Goal: Information Seeking & Learning: Learn about a topic

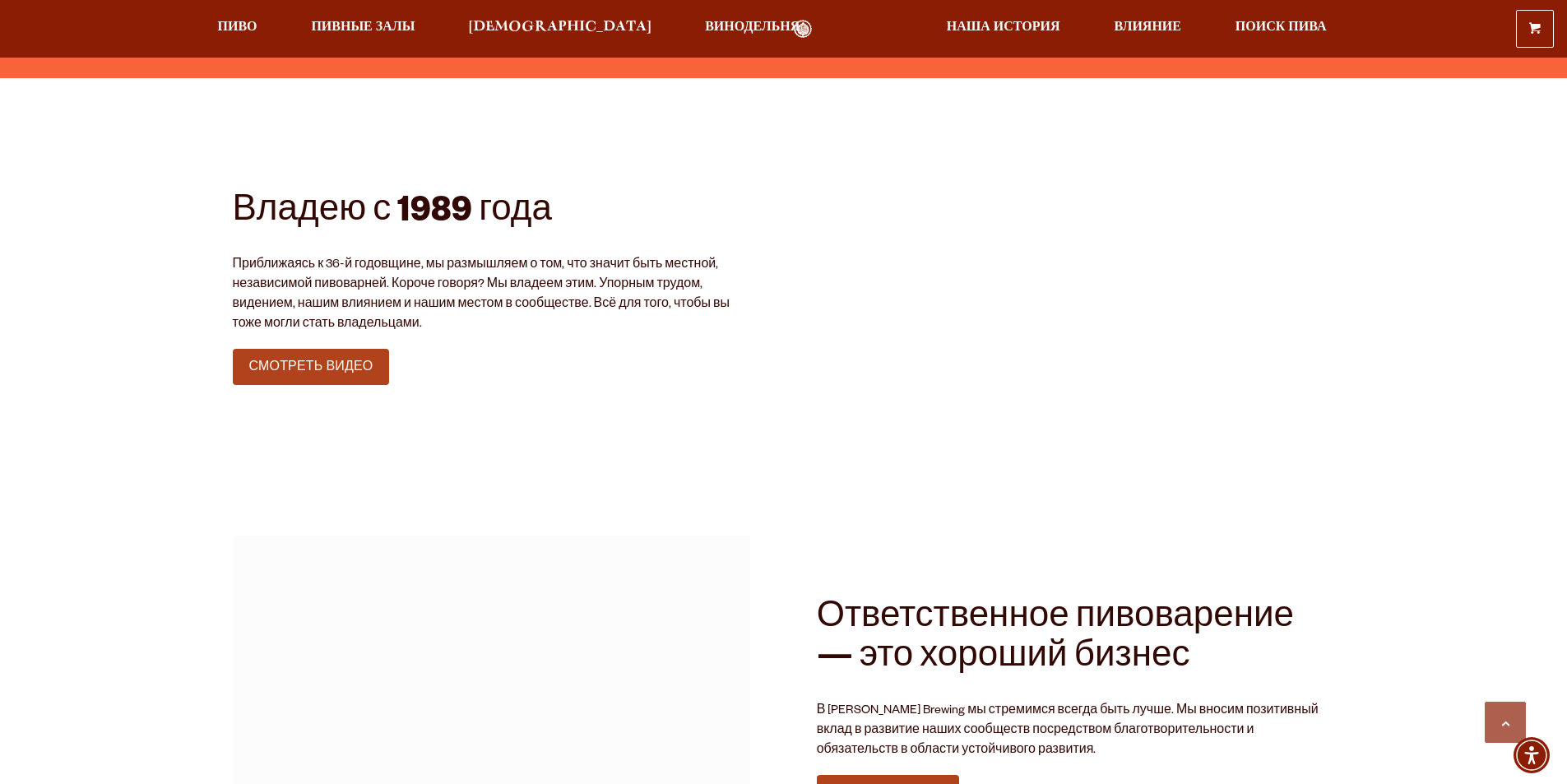
scroll to position [2138, 0]
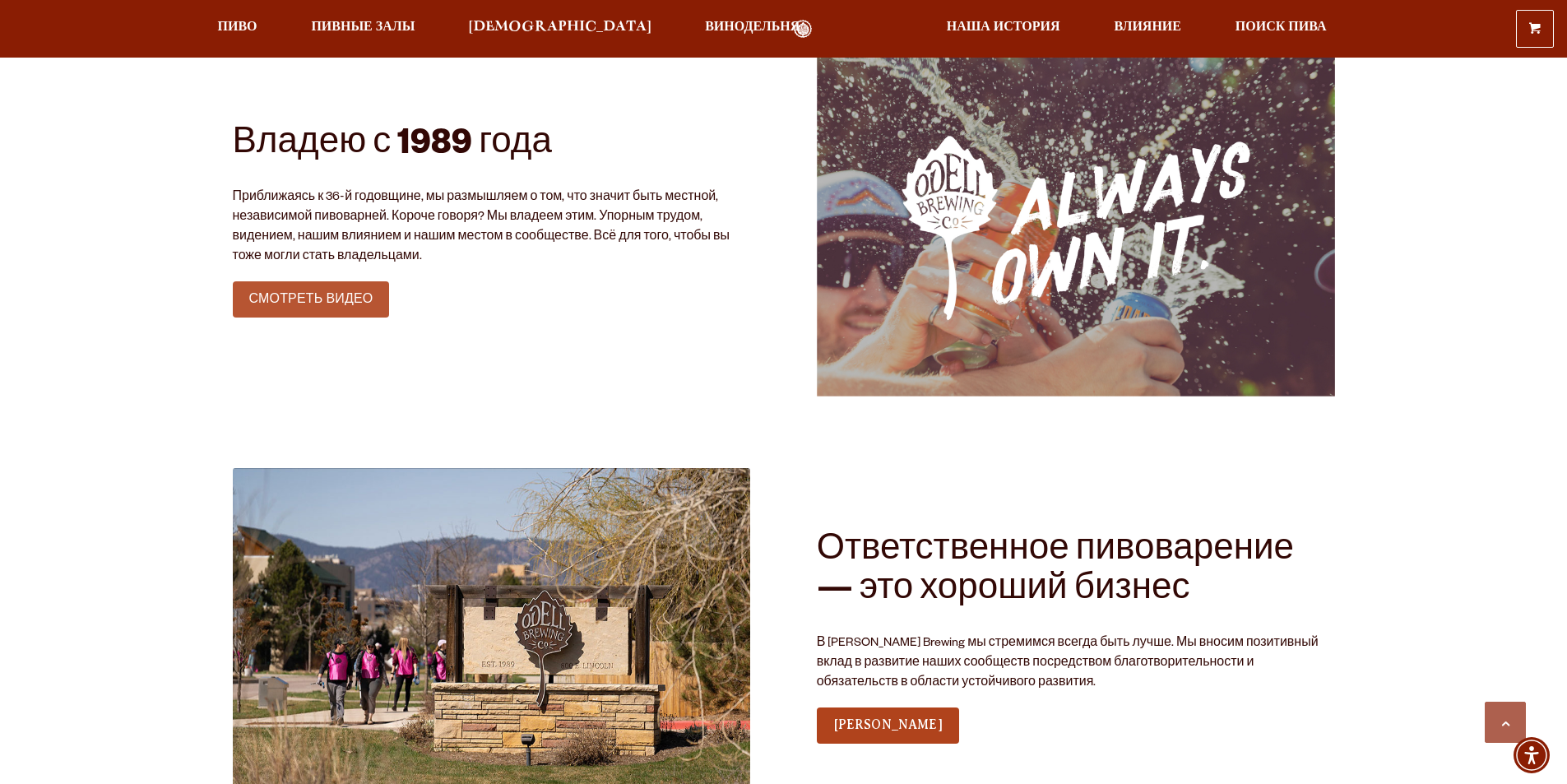
click at [348, 300] on font "СМОТРЕТЬ ВИДЕО" at bounding box center [311, 299] width 125 height 15
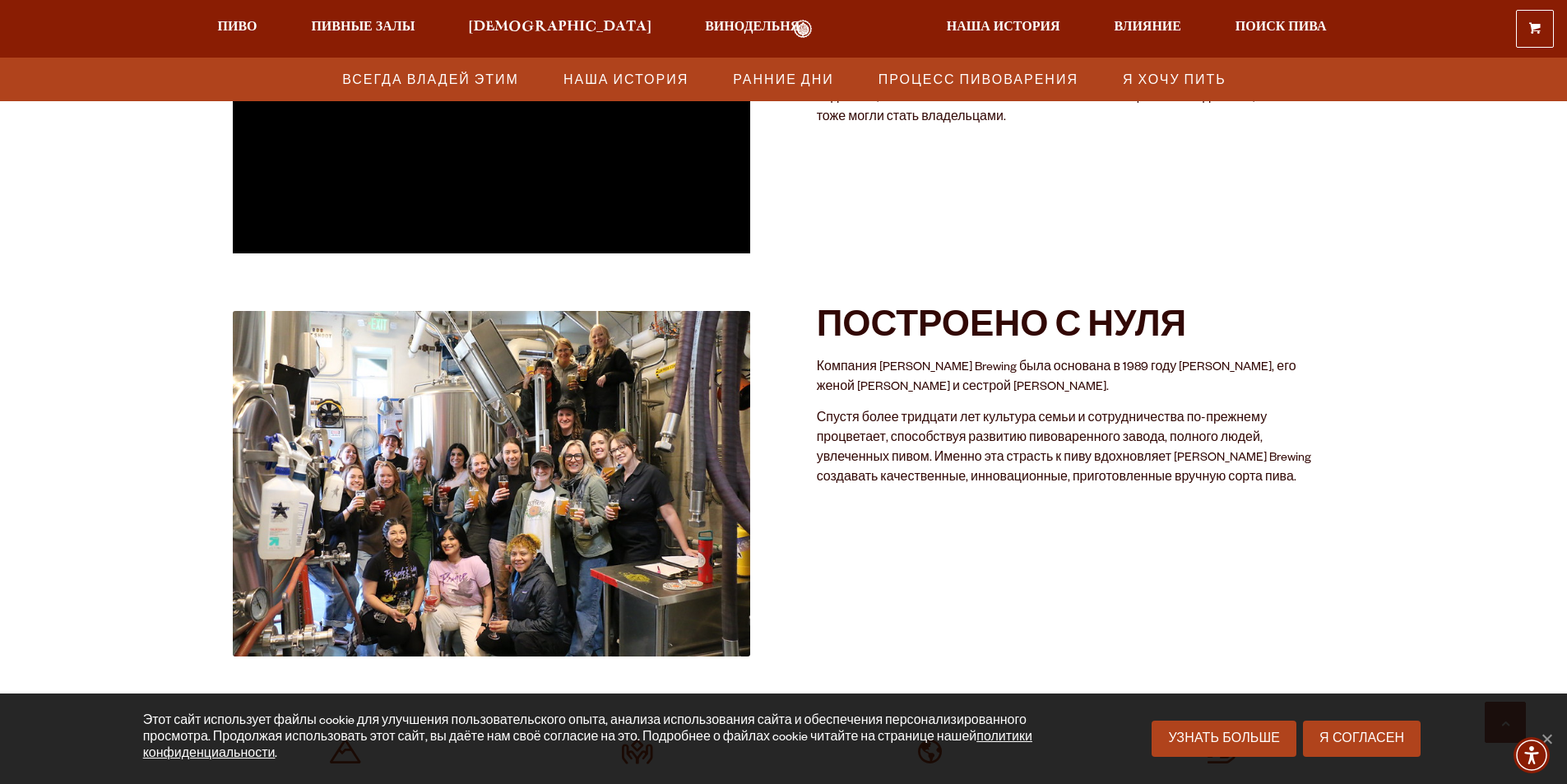
scroll to position [740, 0]
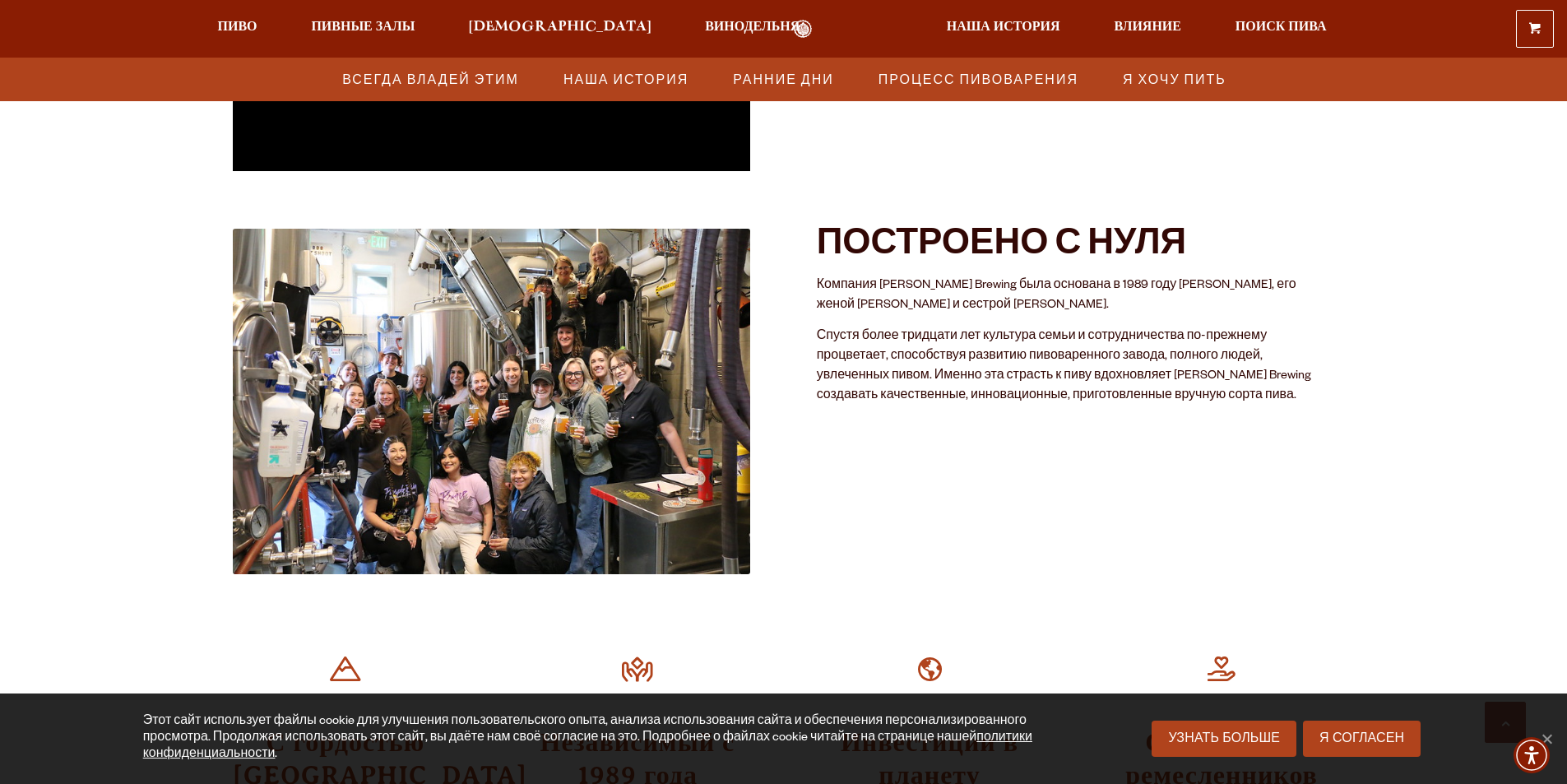
click at [421, 373] on img at bounding box center [492, 401] width 519 height 345
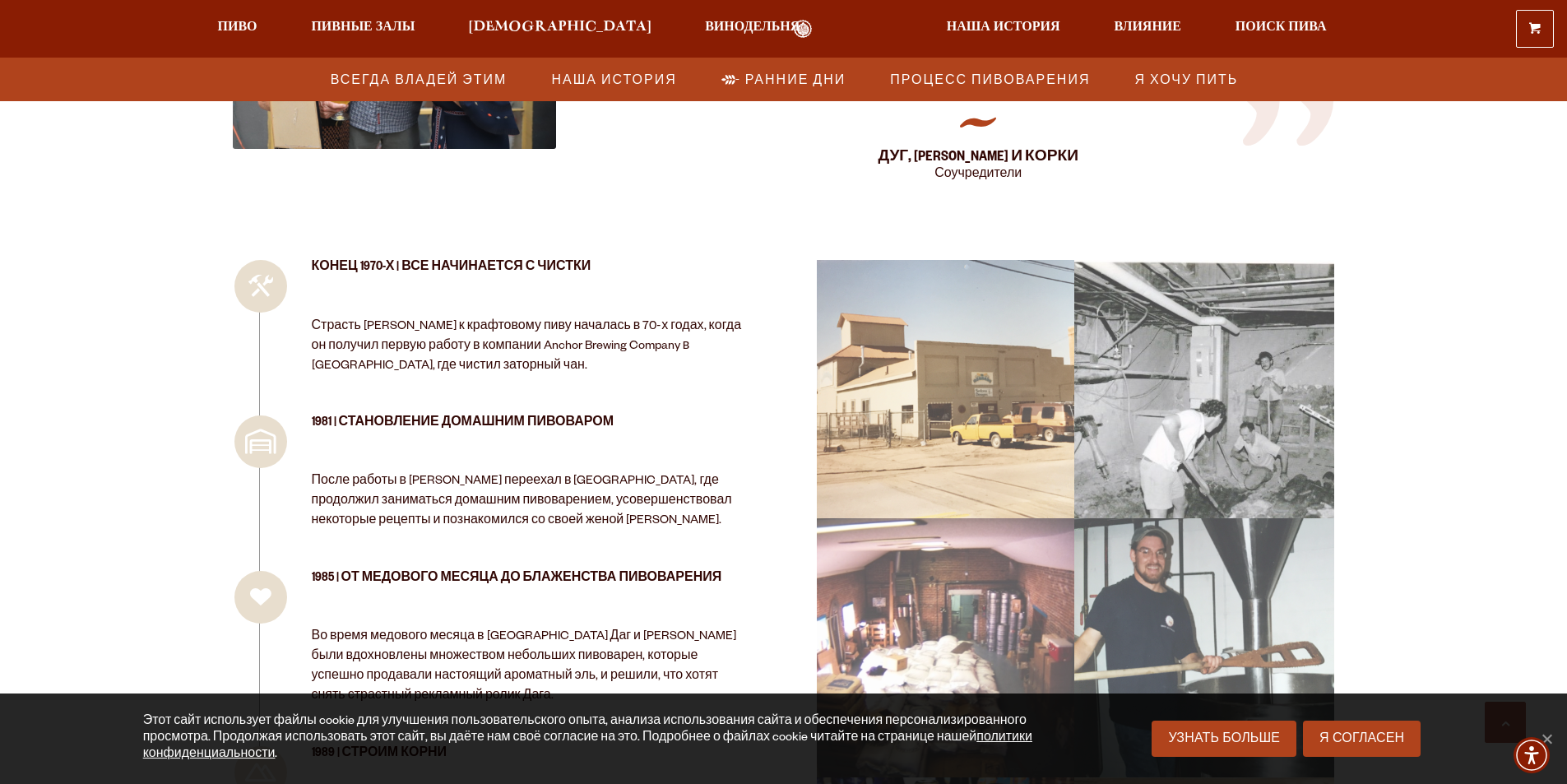
scroll to position [2221, 0]
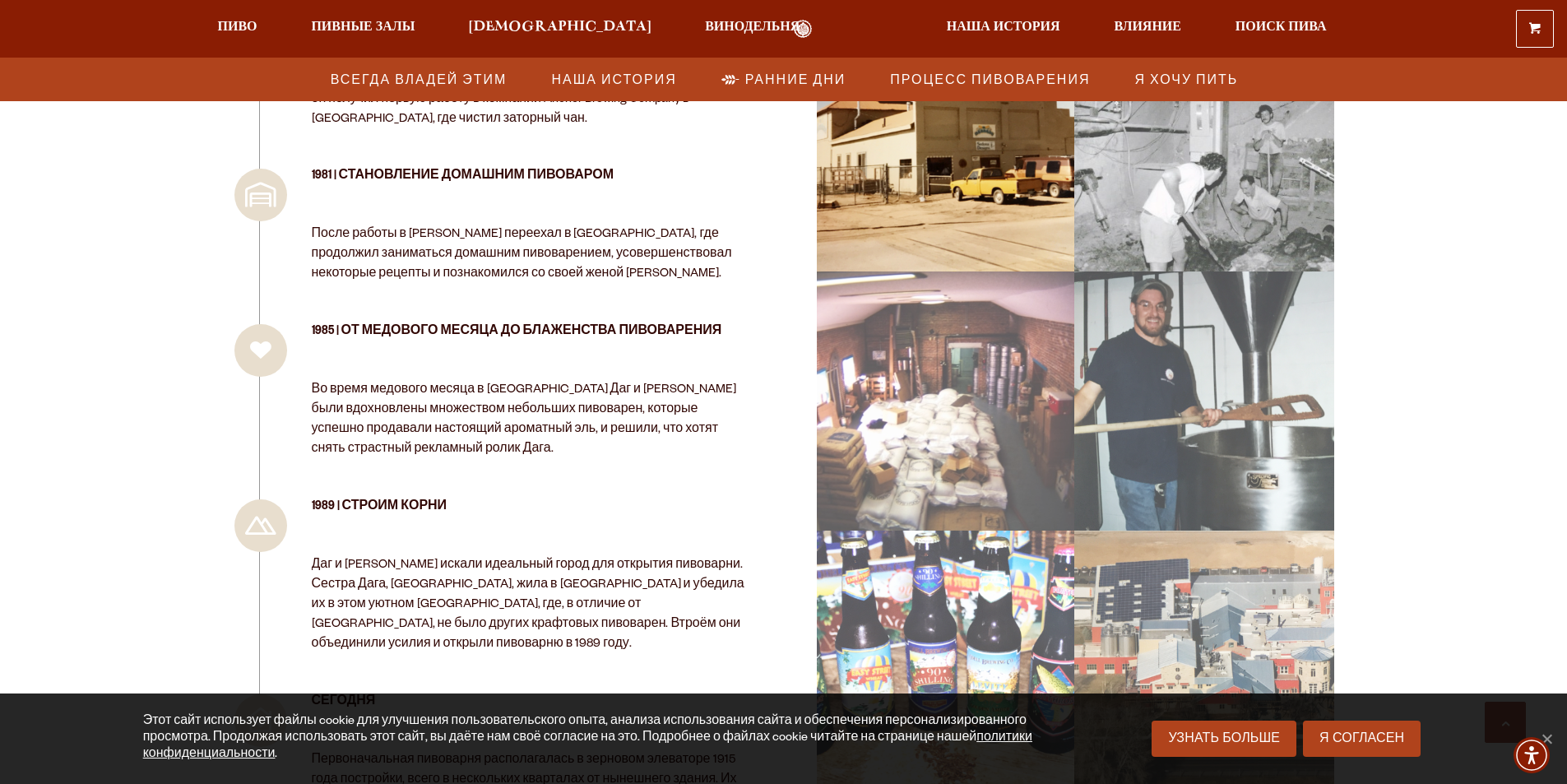
click at [927, 203] on div "изображение 0_22 Изображение 1 (1)" at bounding box center [945, 144] width 273 height 274
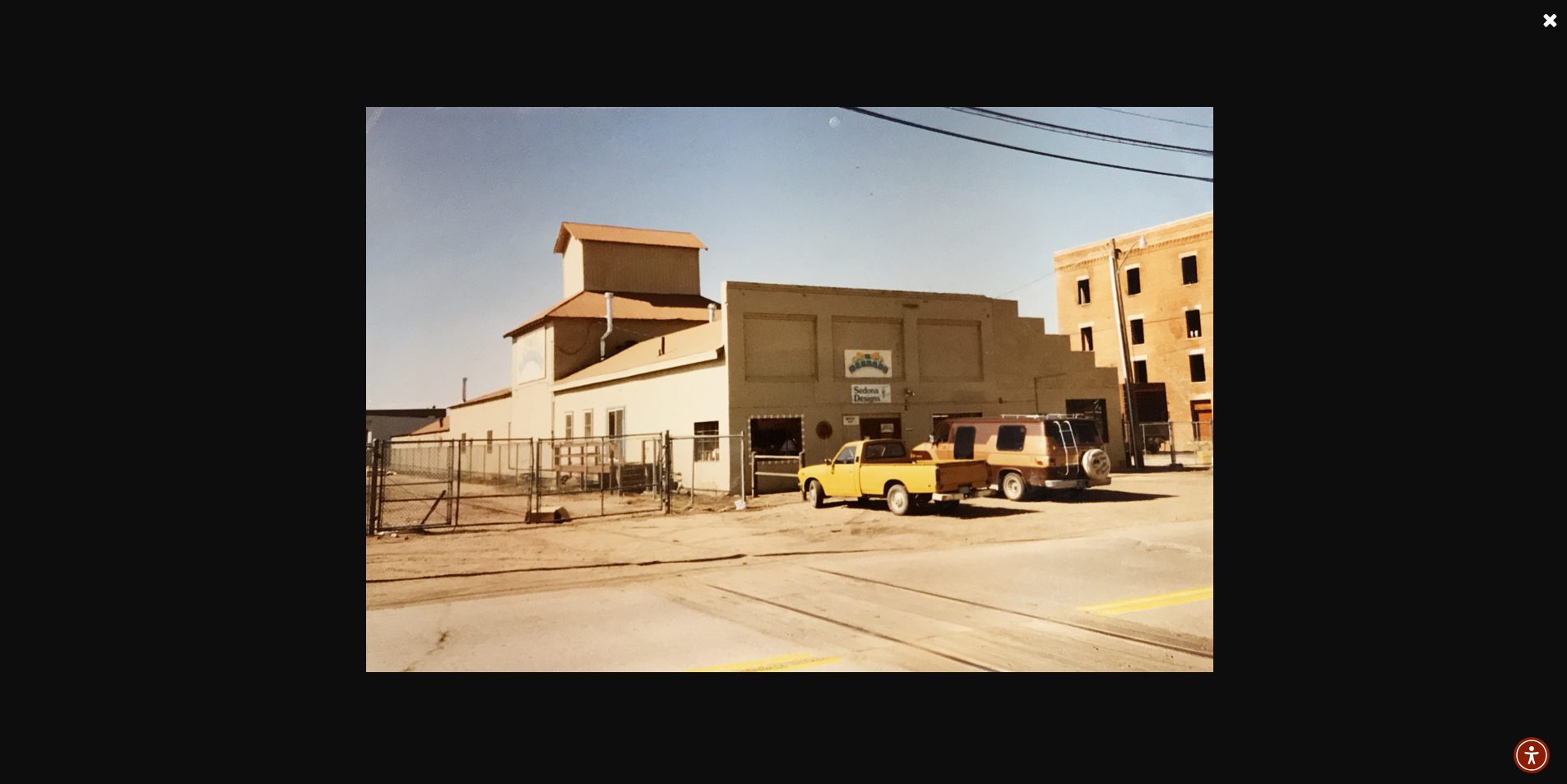
click at [778, 342] on img at bounding box center [790, 389] width 847 height 565
click at [1554, 23] on link at bounding box center [1551, 20] width 41 height 41
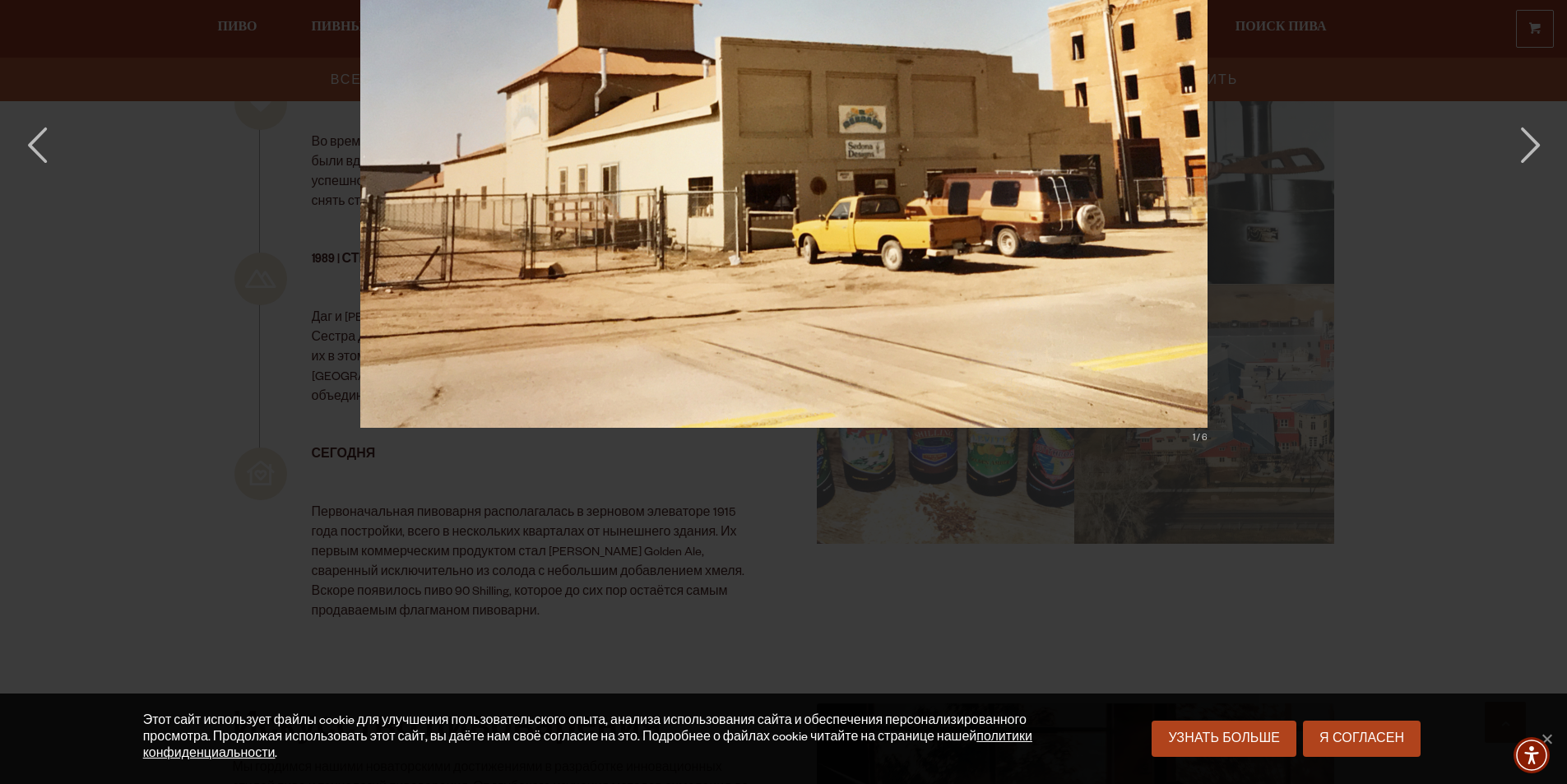
scroll to position [2221, 0]
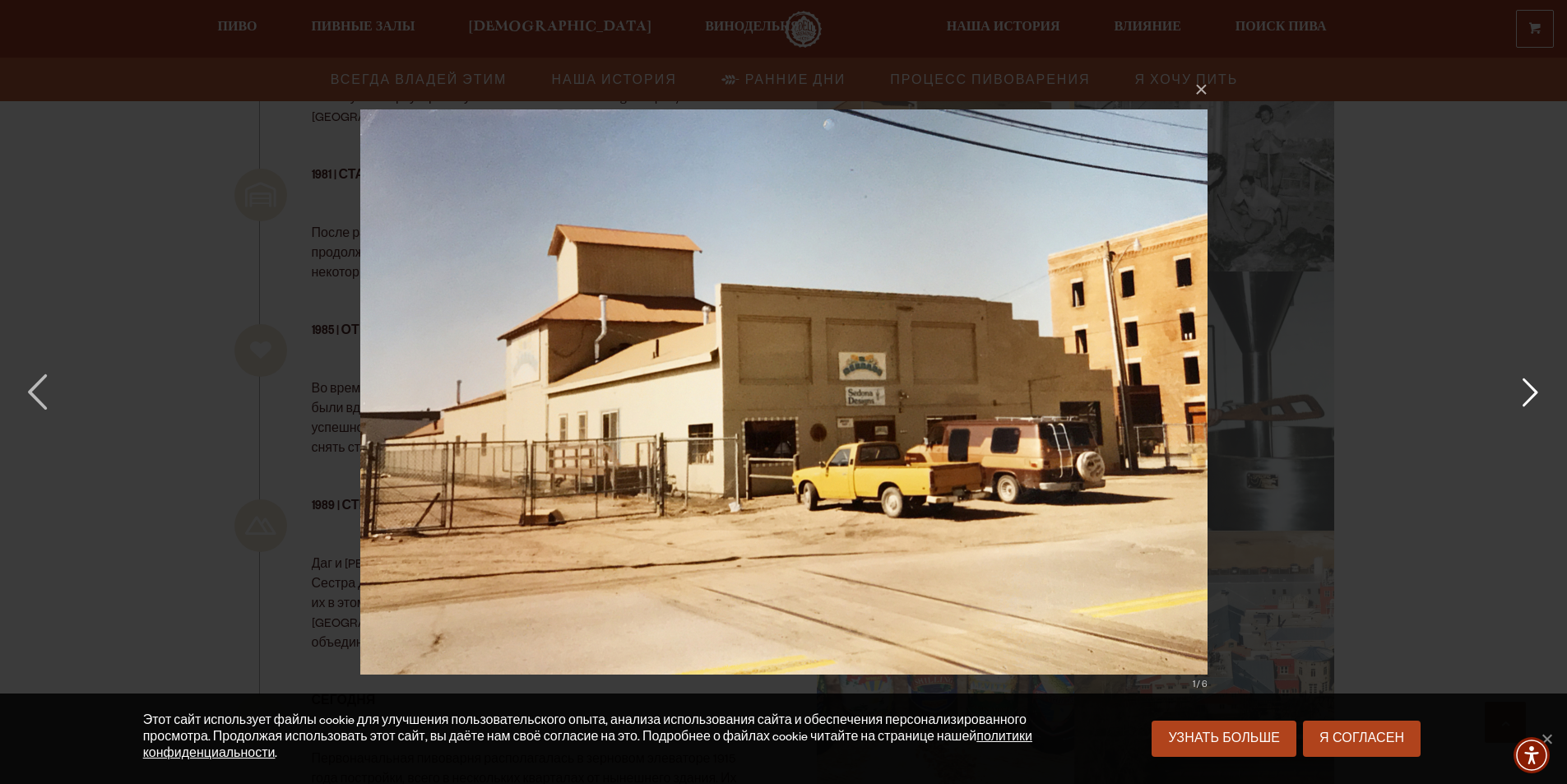
click at [1524, 397] on button "button" at bounding box center [1531, 392] width 74 height 90
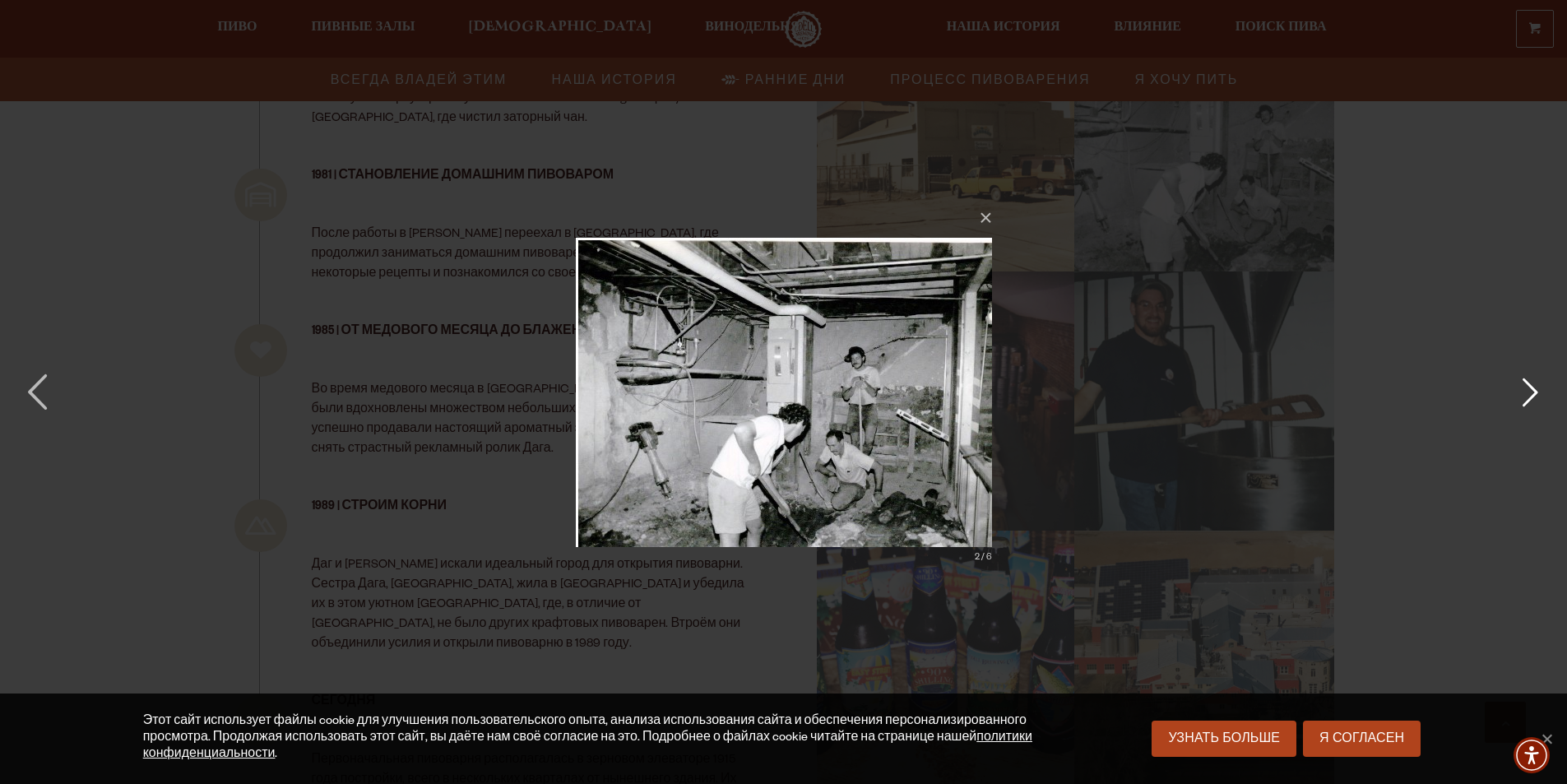
click at [1524, 383] on button "button" at bounding box center [1531, 392] width 74 height 90
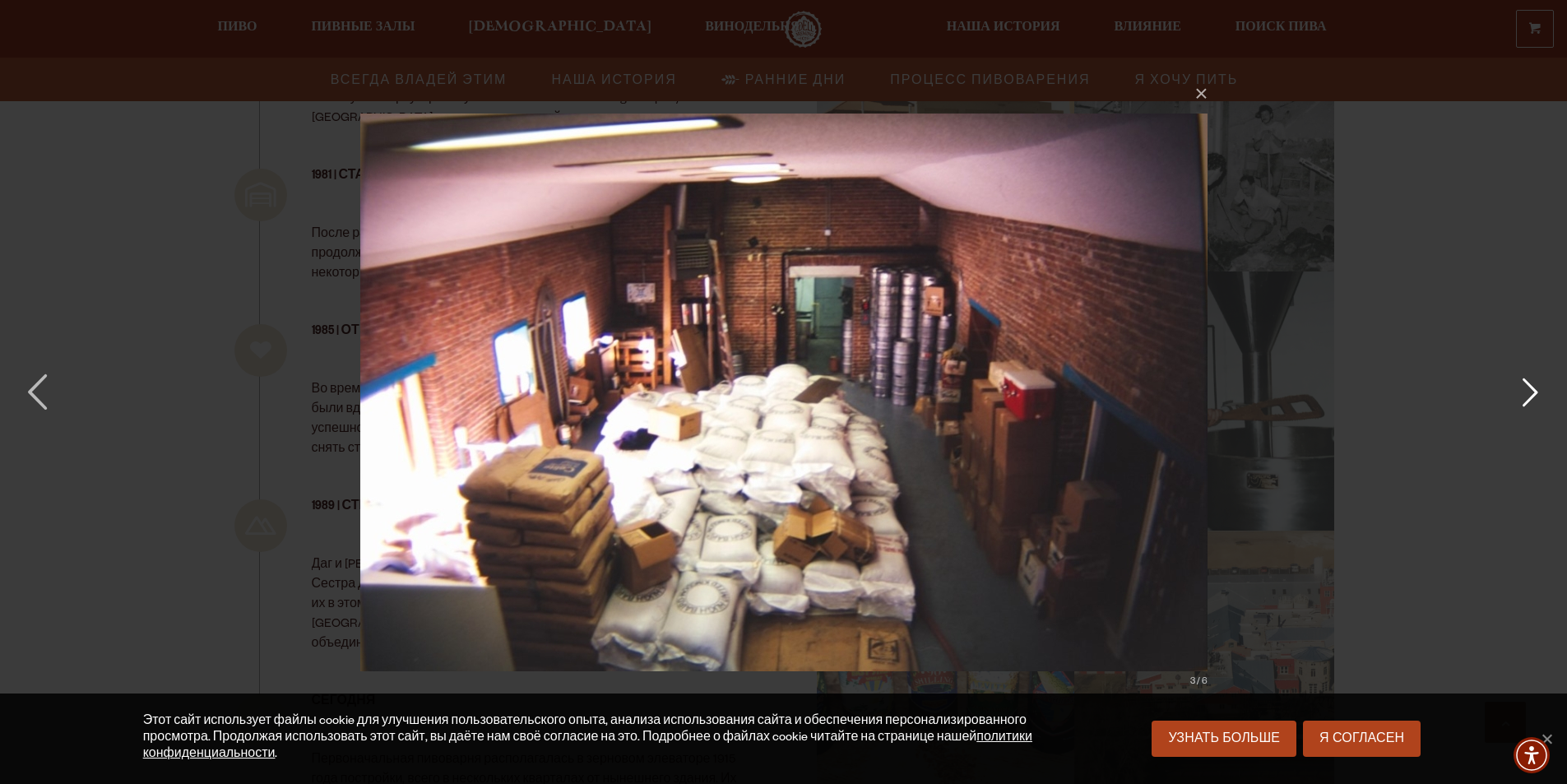
click at [1524, 383] on button "button" at bounding box center [1531, 392] width 74 height 90
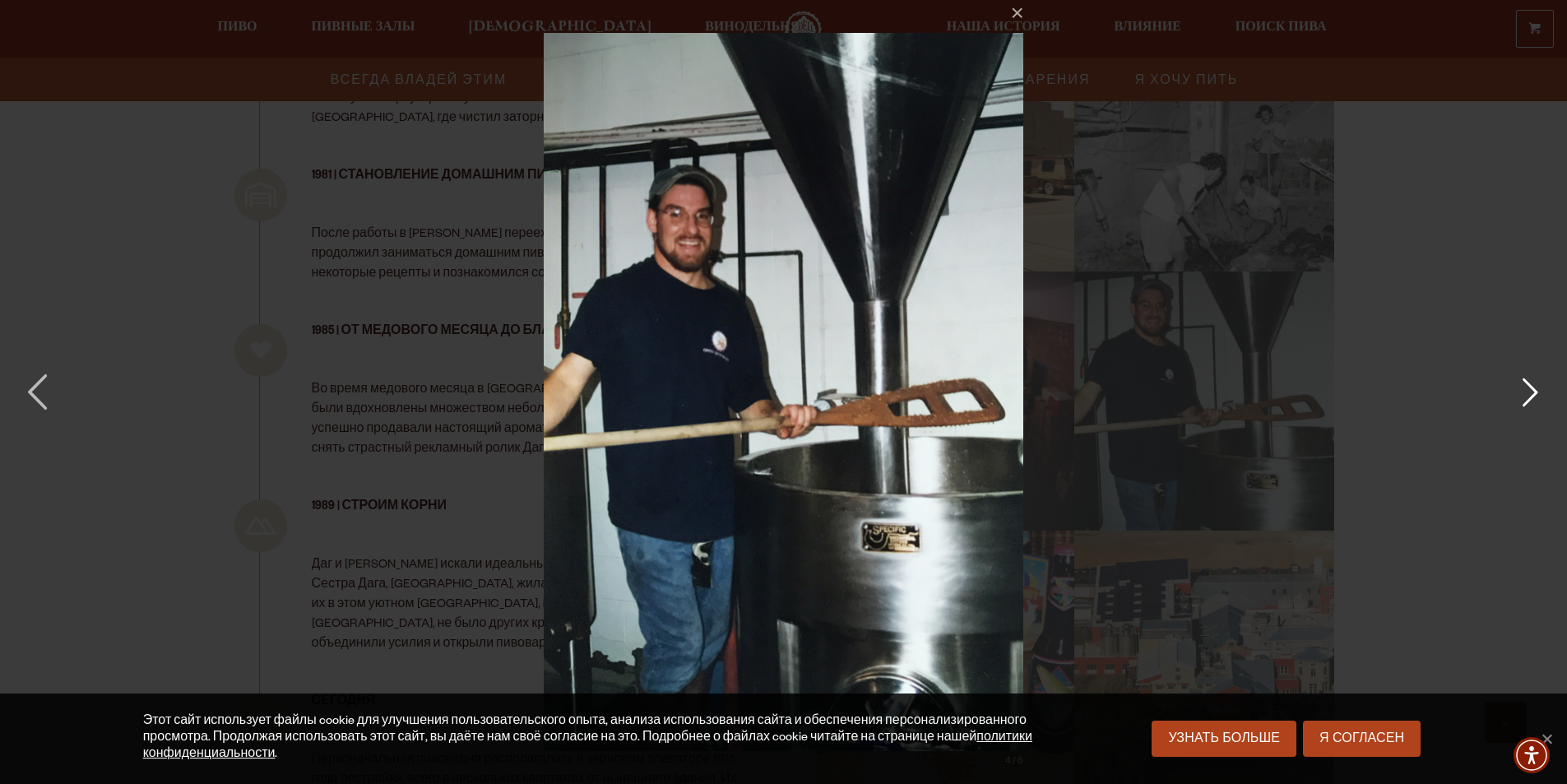
click at [1524, 383] on button "button" at bounding box center [1531, 392] width 74 height 90
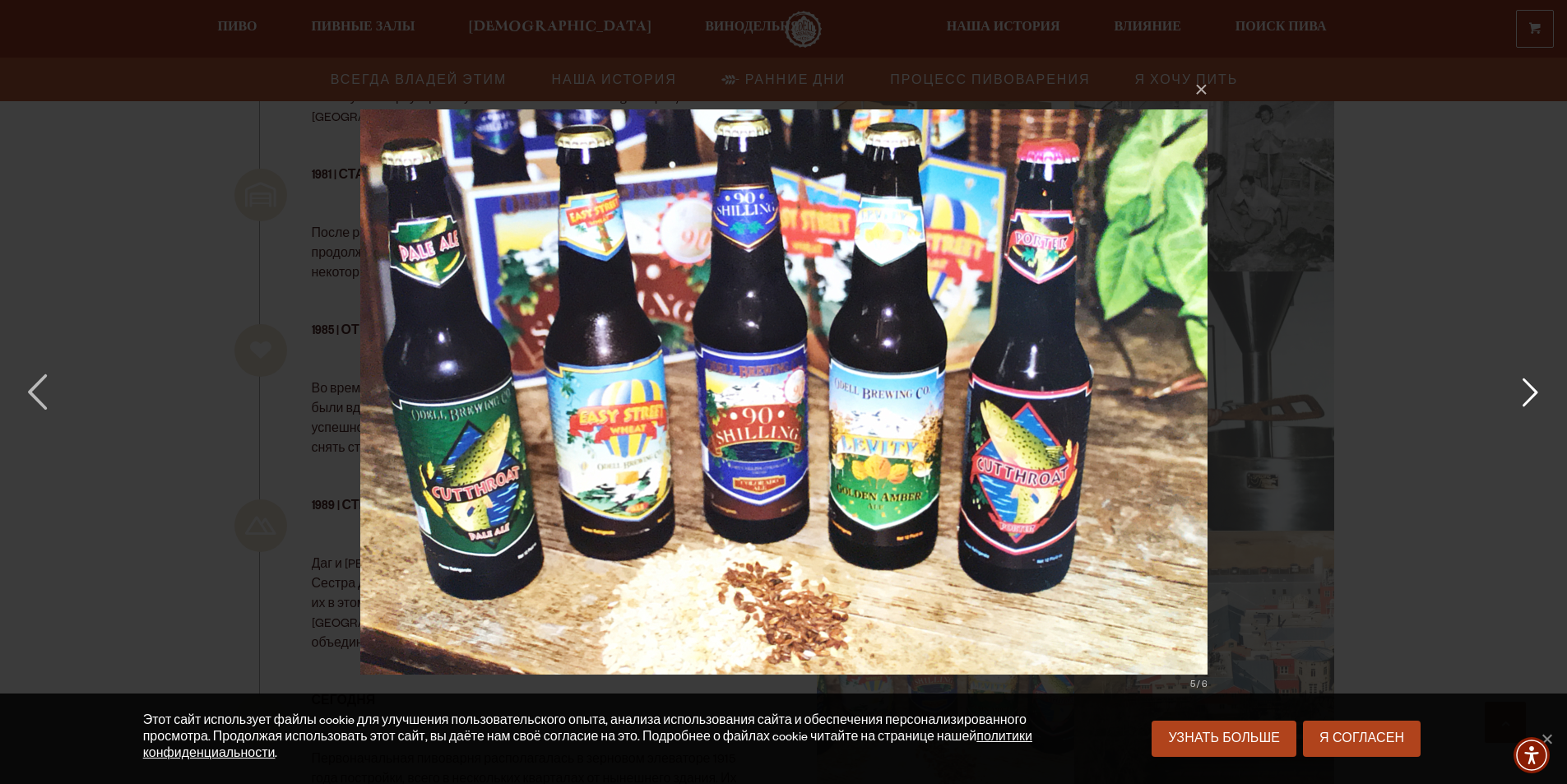
click at [1524, 383] on button "button" at bounding box center [1531, 392] width 74 height 90
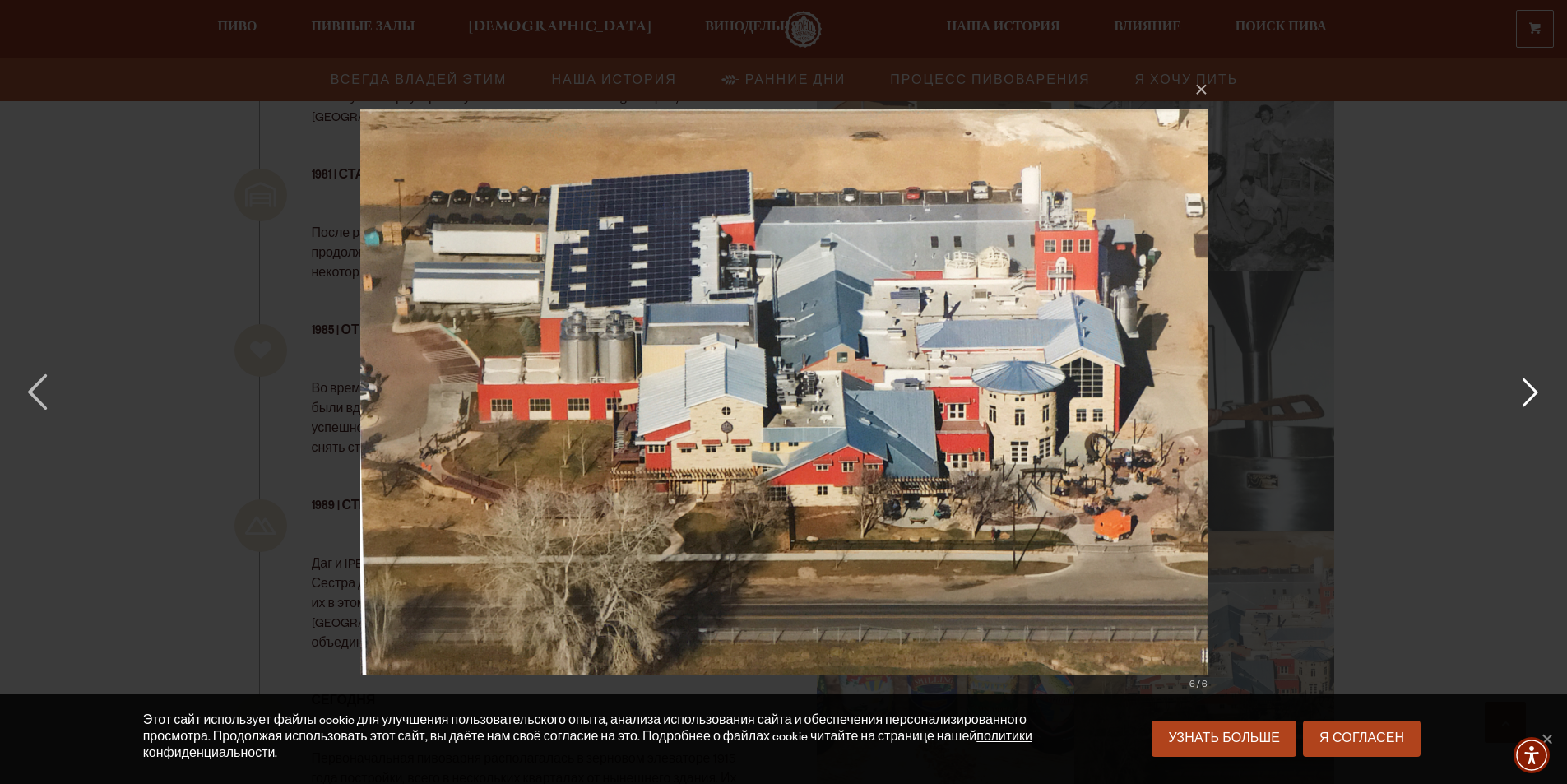
click at [1524, 383] on button "button" at bounding box center [1531, 392] width 74 height 90
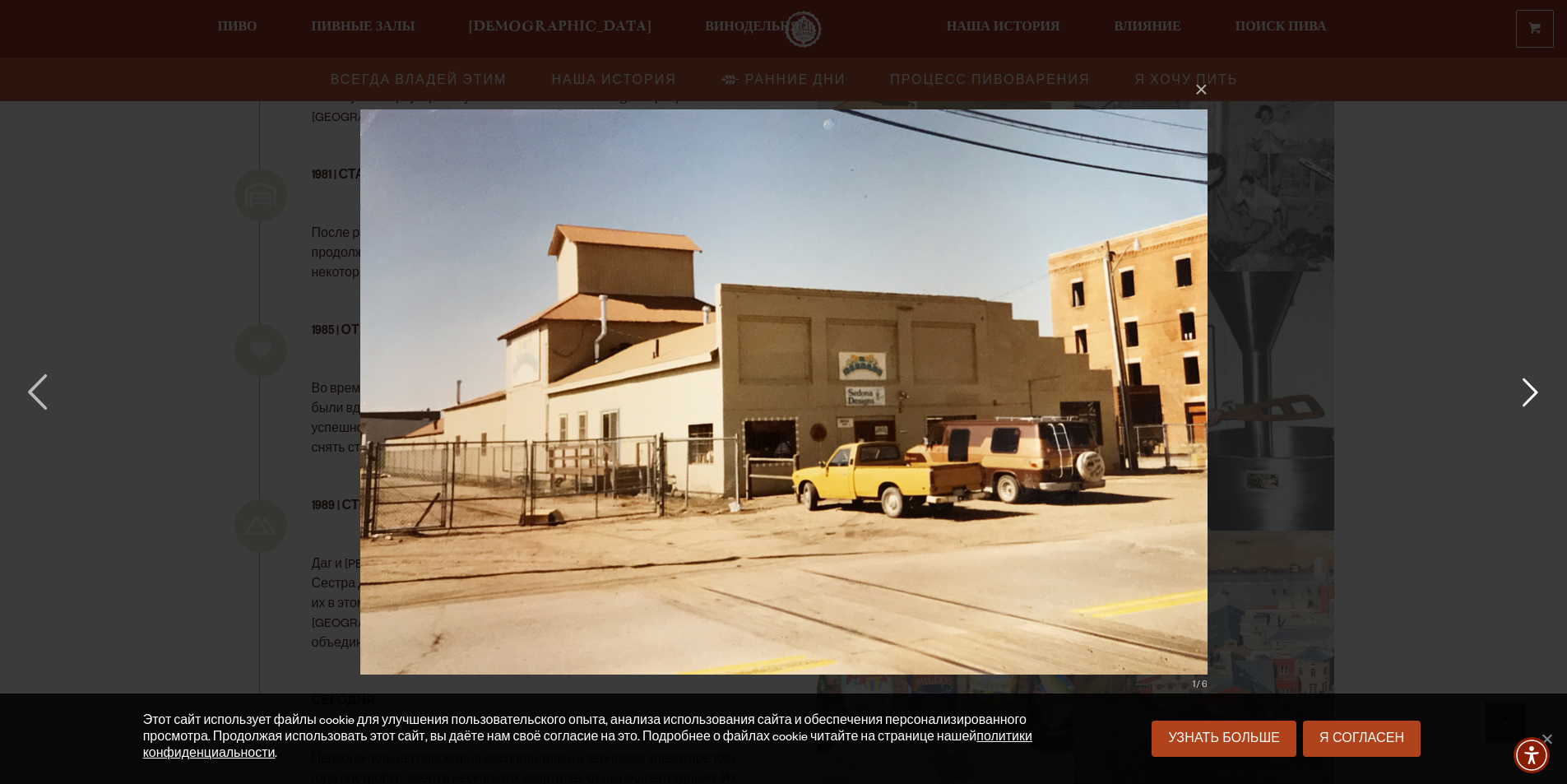
click at [1524, 383] on button "button" at bounding box center [1531, 392] width 74 height 90
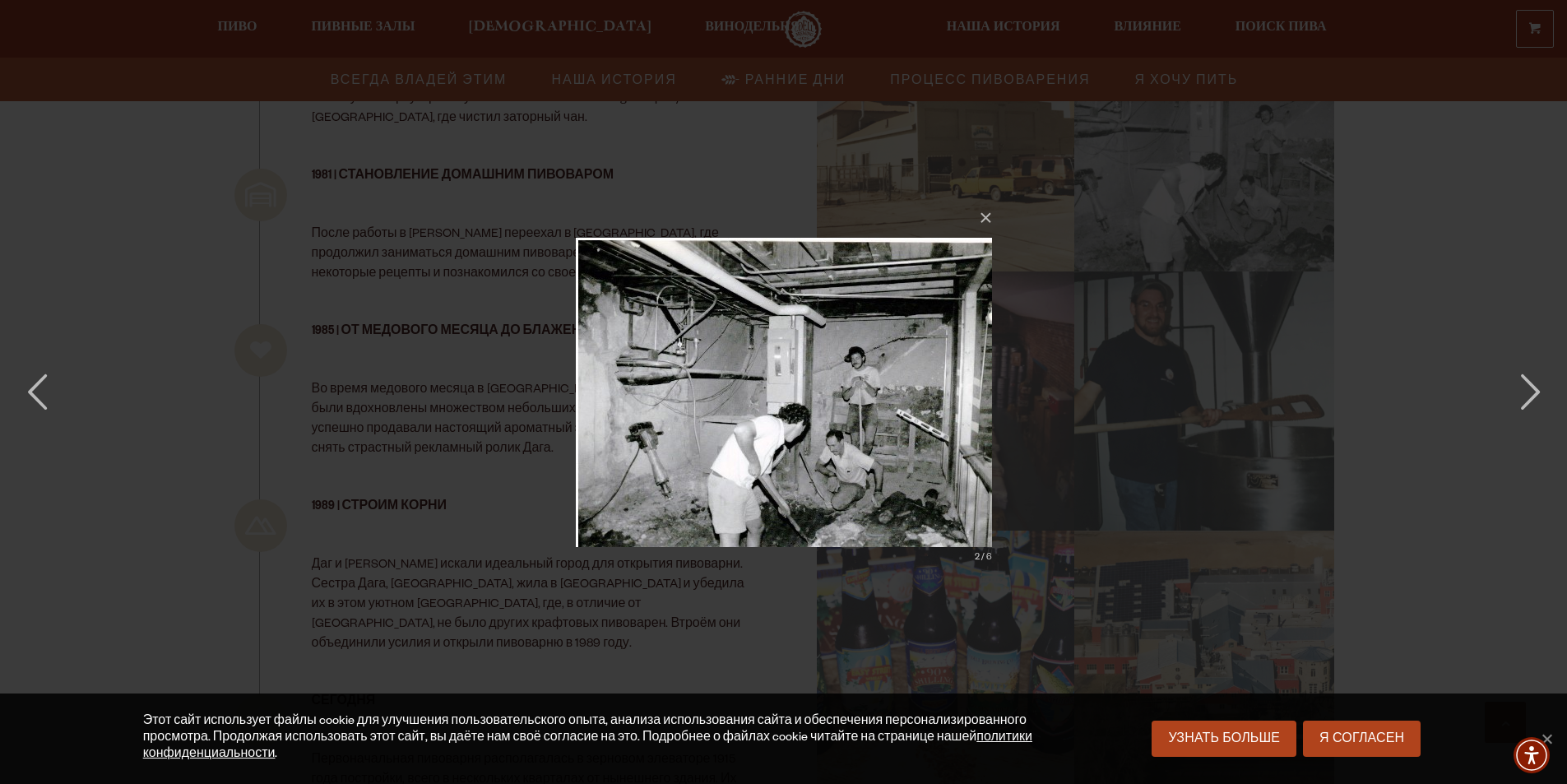
click at [1526, 69] on div "× 2 / 6" at bounding box center [784, 392] width 1567 height 784
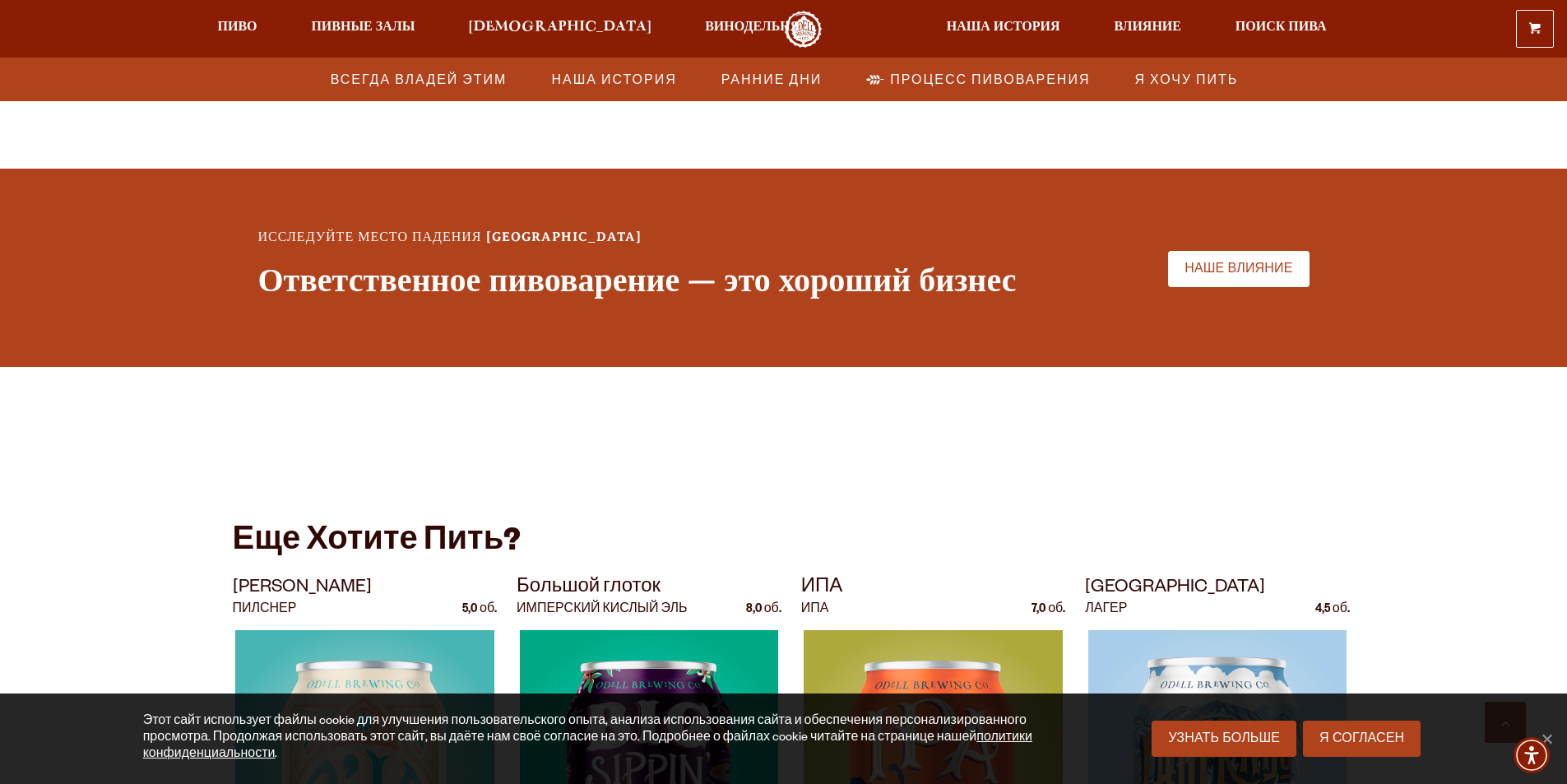
scroll to position [4276, 0]
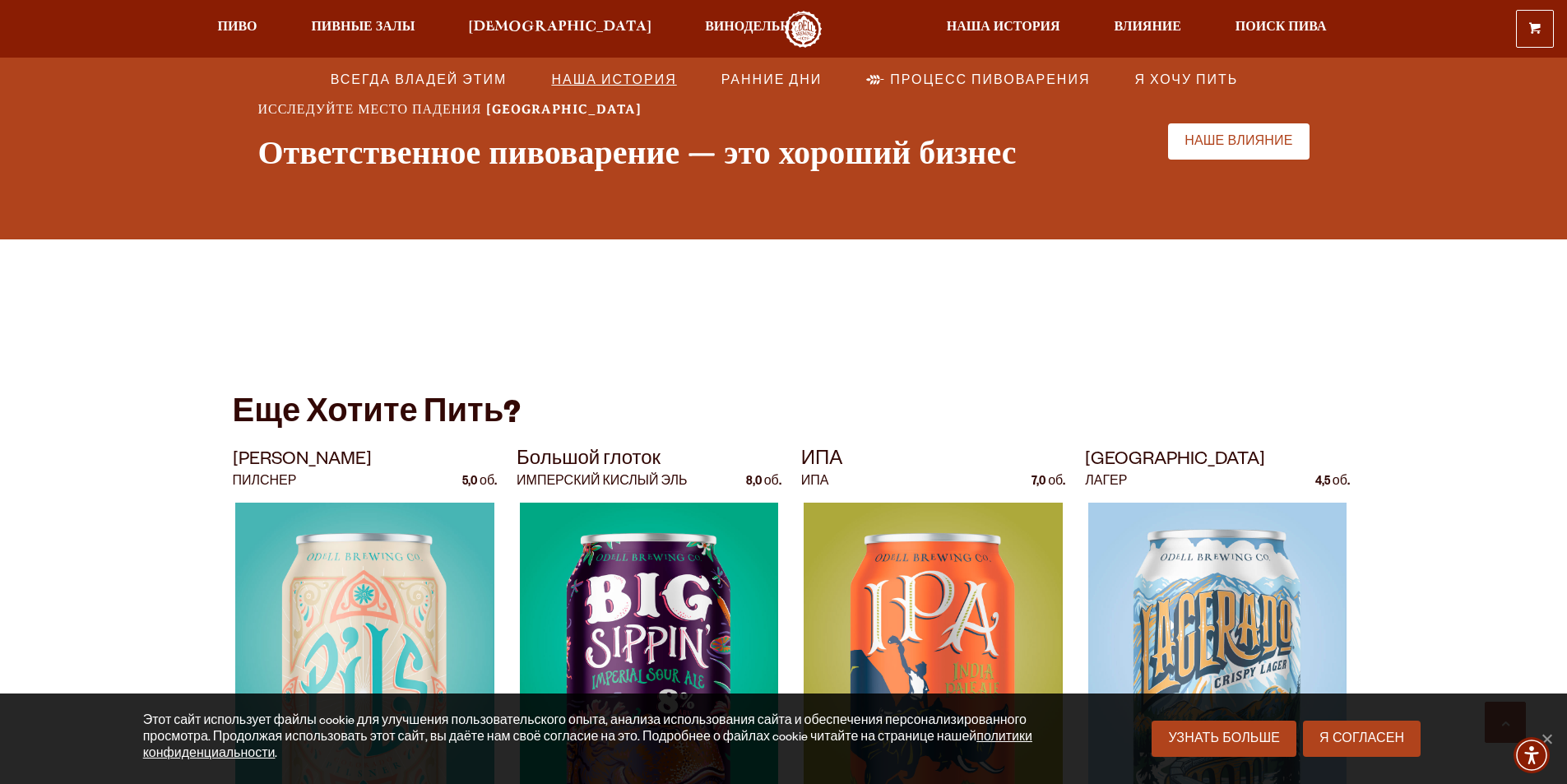
click at [586, 74] on span "Наша история" at bounding box center [613, 79] width 125 height 24
click at [588, 81] on font "Наша история" at bounding box center [613, 83] width 125 height 13
click at [947, 29] on span "Наша история" at bounding box center [1003, 28] width 113 height 13
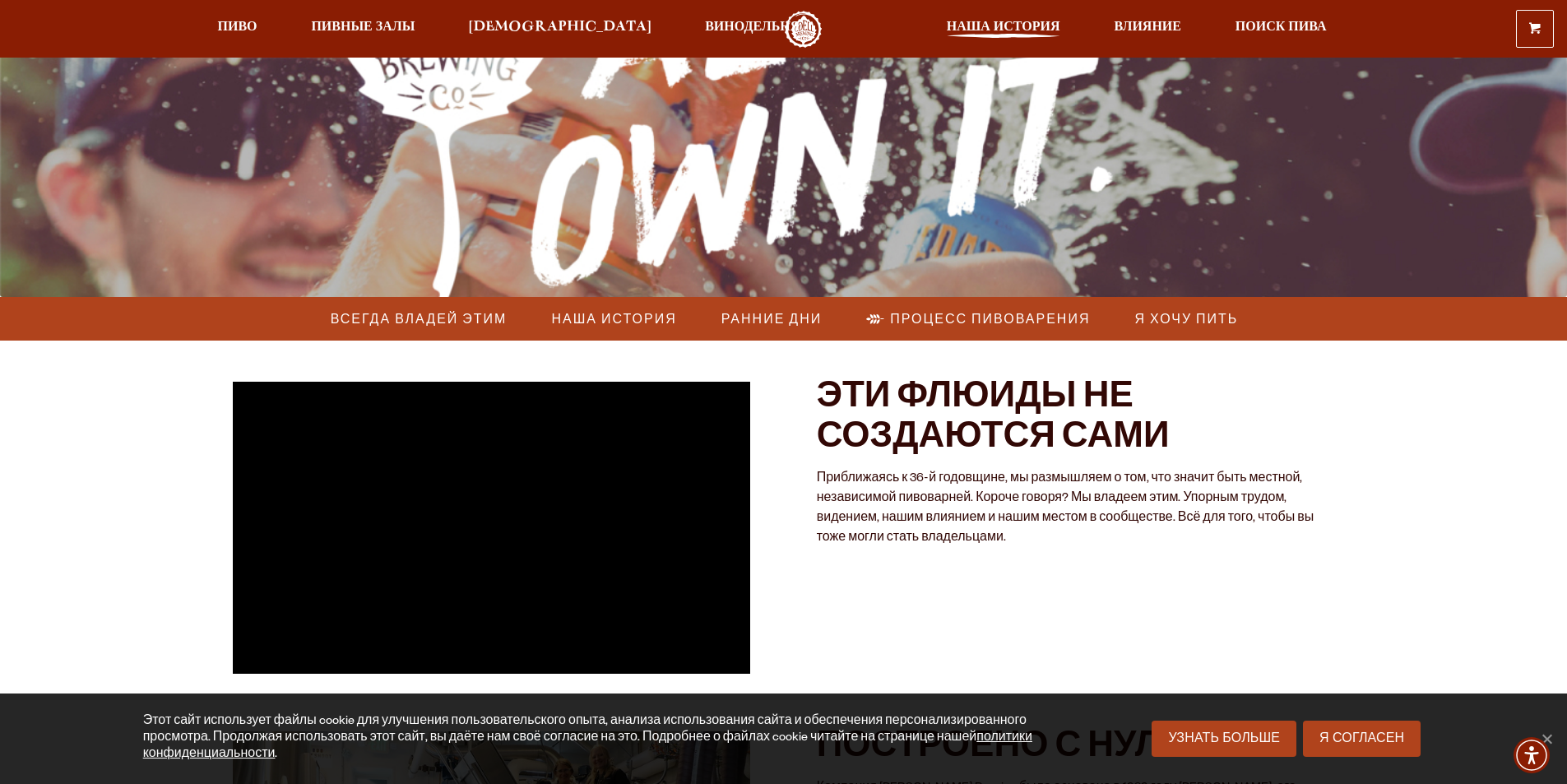
scroll to position [0, 0]
